Goal: Information Seeking & Learning: Learn about a topic

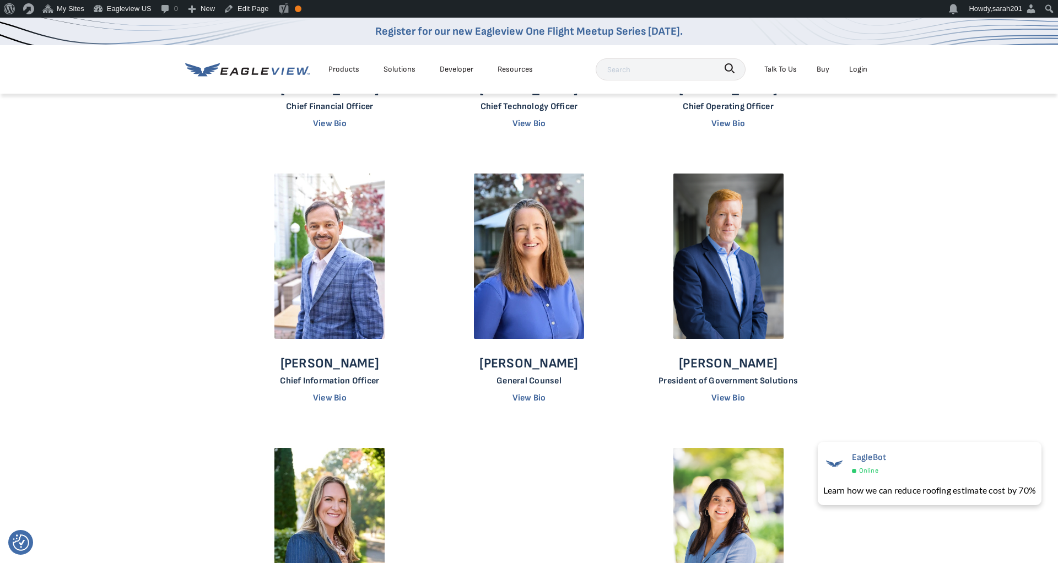
scroll to position [498, 0]
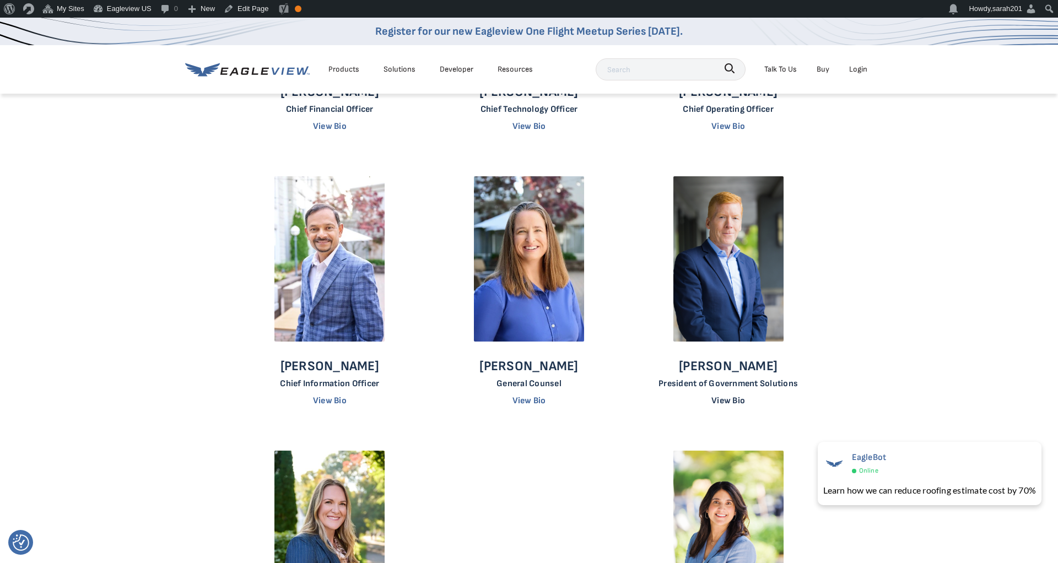
click at [742, 405] on link "View Bio" at bounding box center [728, 401] width 34 height 10
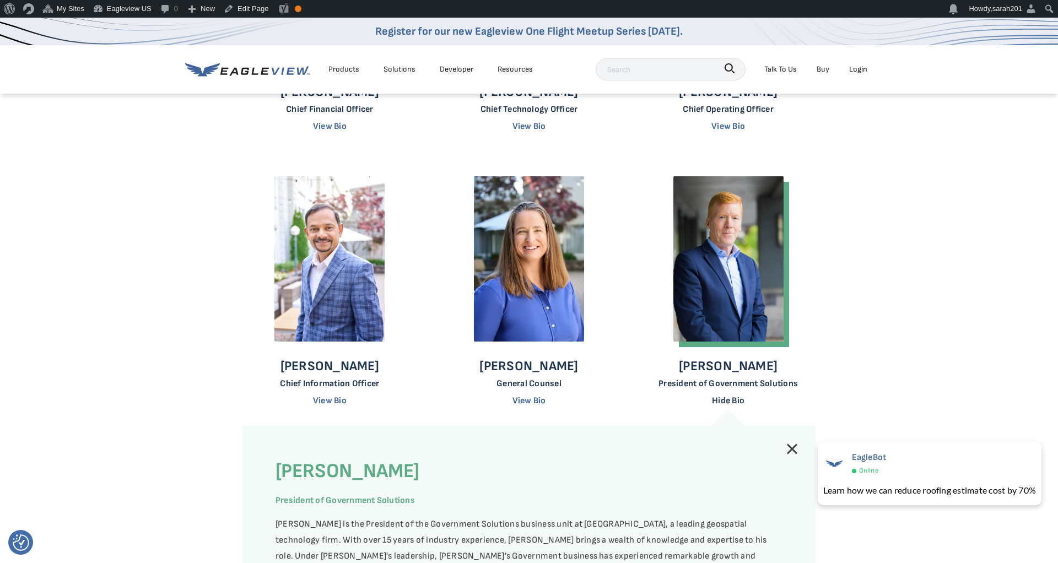
click at [744, 401] on link "Hide Bio" at bounding box center [728, 401] width 33 height 10
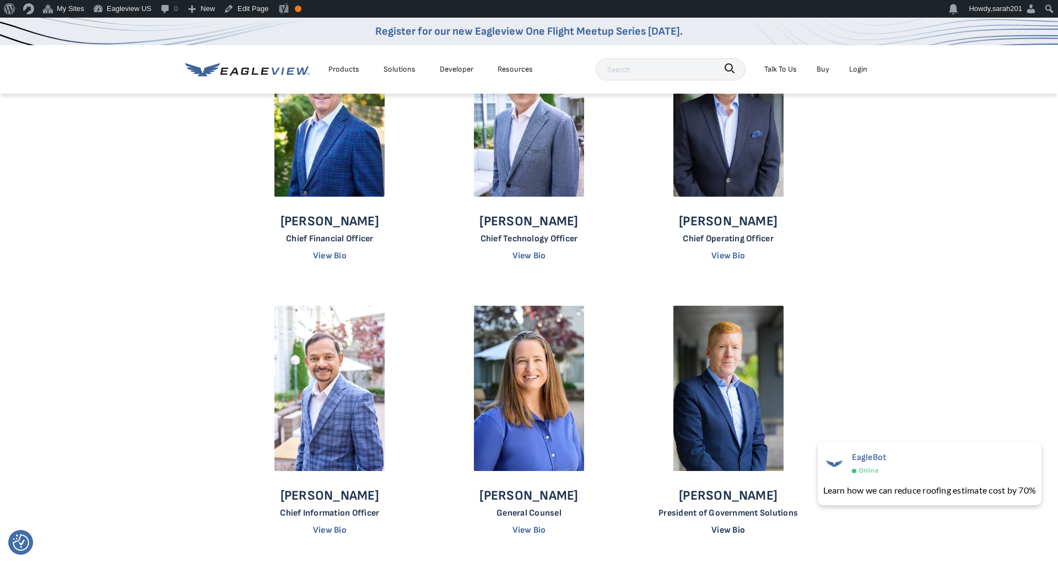
scroll to position [370, 0]
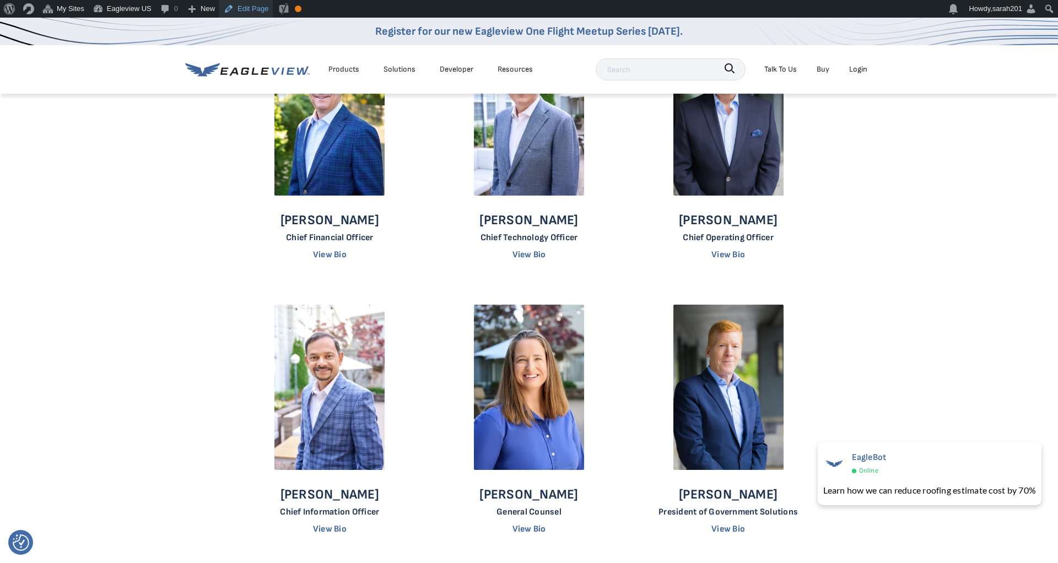
click at [250, 8] on link "Edit Page" at bounding box center [245, 9] width 53 height 18
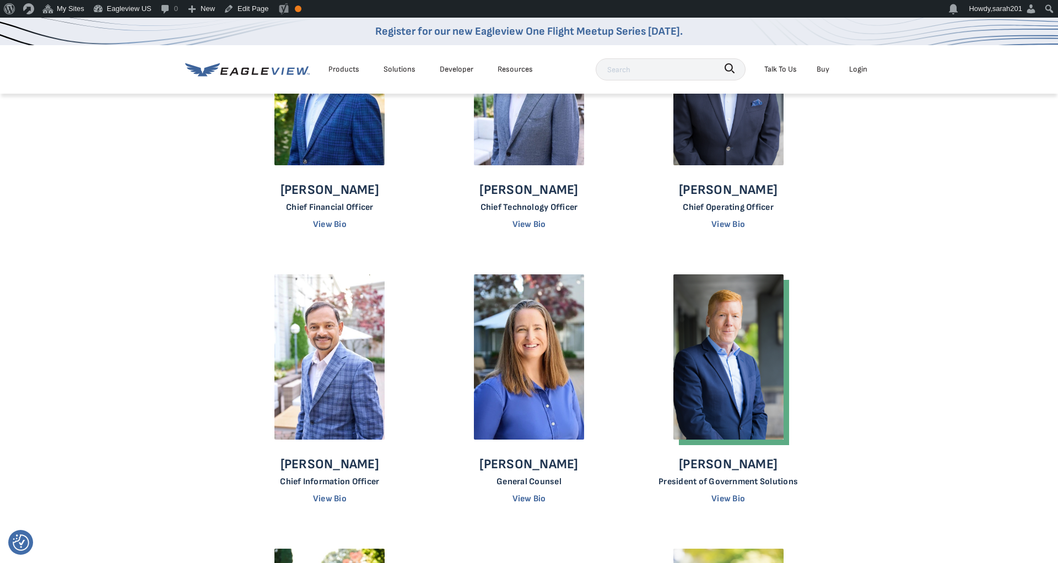
scroll to position [407, 0]
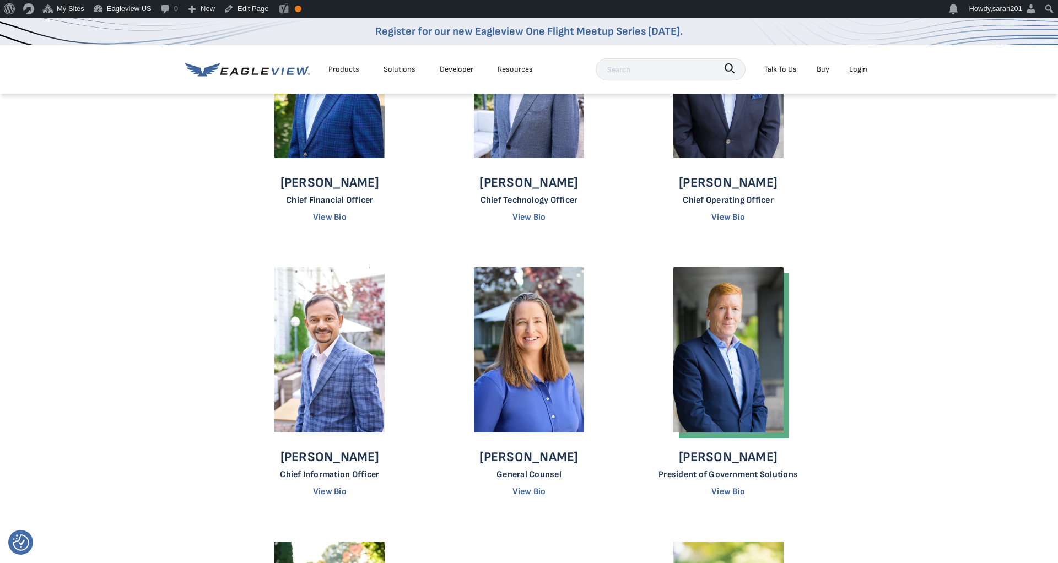
click at [737, 344] on img at bounding box center [728, 349] width 110 height 165
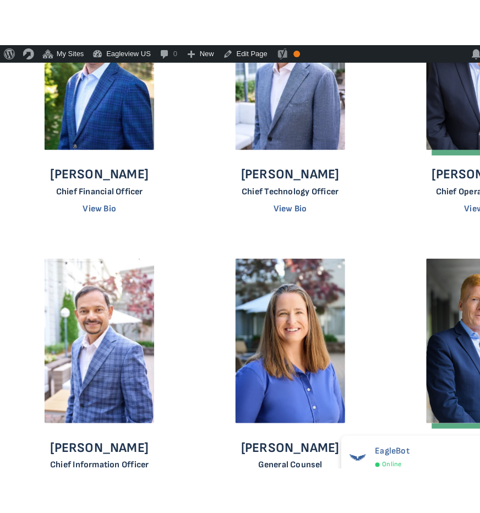
scroll to position [459, 0]
